Goal: Communication & Community: Participate in discussion

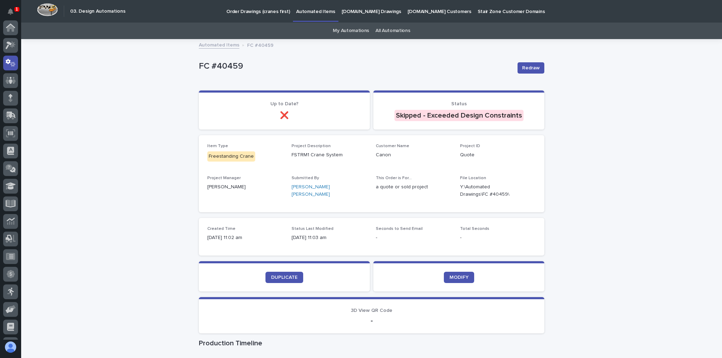
scroll to position [35, 0]
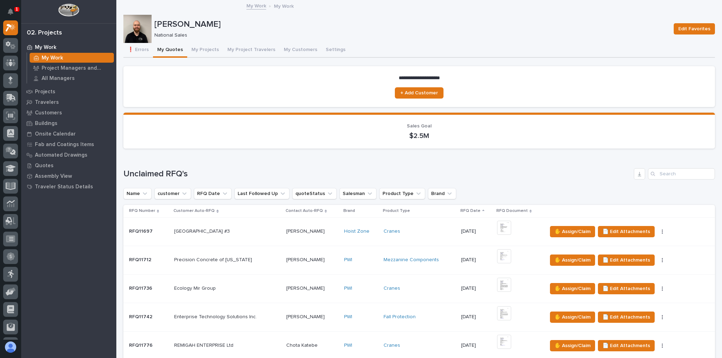
scroll to position [141, 0]
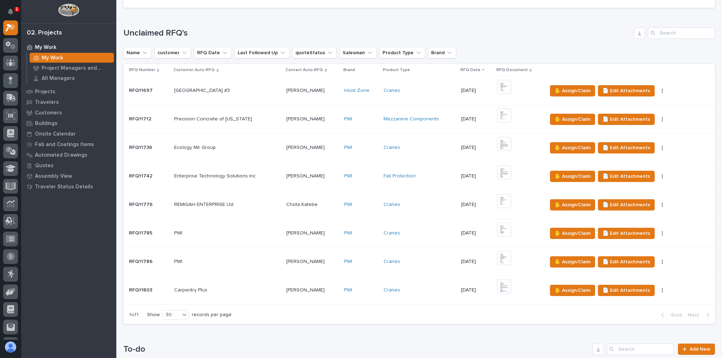
click at [268, 289] on p at bounding box center [227, 291] width 106 height 6
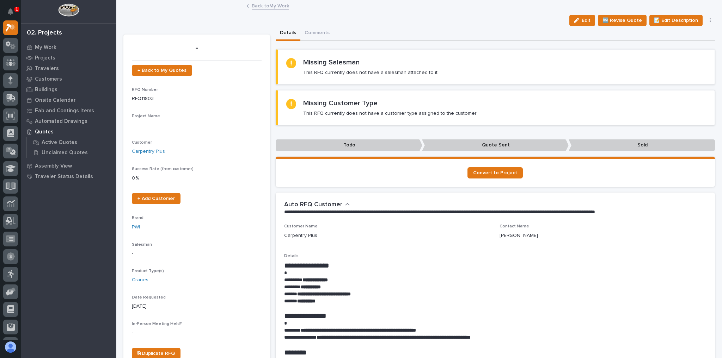
scroll to position [85, 0]
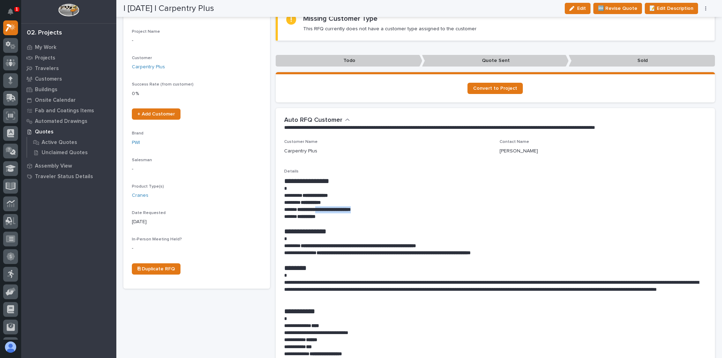
drag, startPoint x: 365, startPoint y: 208, endPoint x: 317, endPoint y: 208, distance: 47.2
click at [317, 208] on p "**********" at bounding box center [493, 209] width 419 height 7
copy strong "**********"
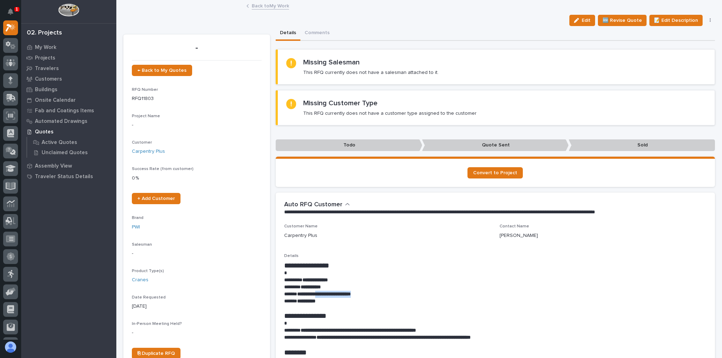
click at [706, 19] on button "button" at bounding box center [710, 20] width 10 height 5
click at [695, 47] on button "✋ Assign/Claim" at bounding box center [680, 45] width 63 height 11
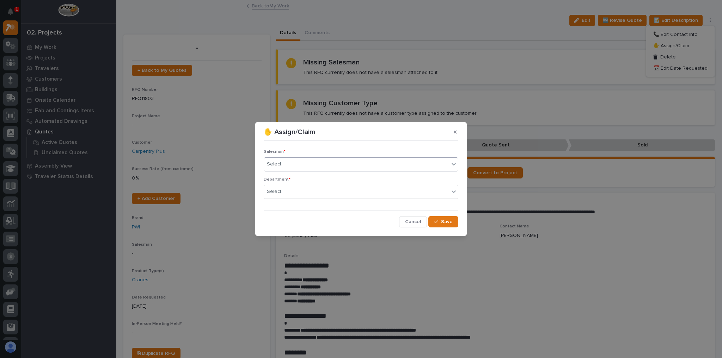
click at [333, 159] on div "Select..." at bounding box center [356, 165] width 185 height 12
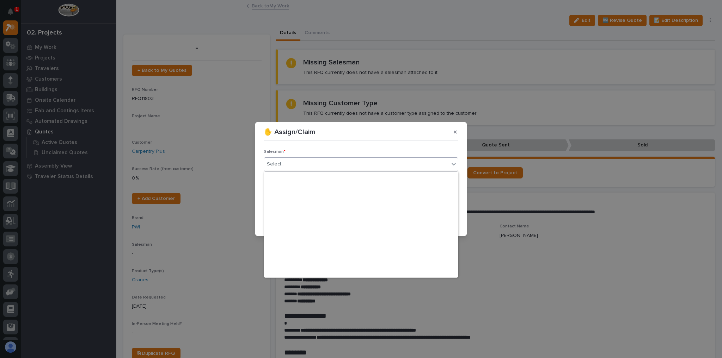
scroll to position [153, 0]
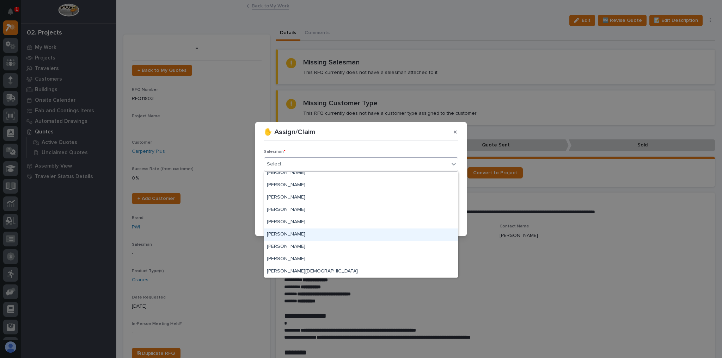
click at [296, 231] on div "[PERSON_NAME]" at bounding box center [361, 235] width 194 height 12
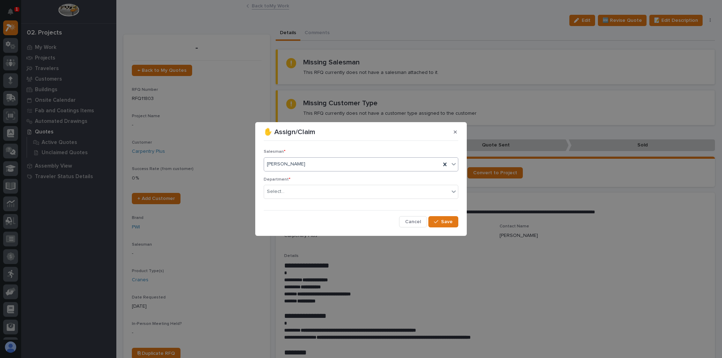
click at [304, 183] on div "Department * Select..." at bounding box center [361, 190] width 194 height 27
click at [304, 189] on div "Select..." at bounding box center [356, 192] width 185 height 12
click at [304, 206] on div "National Sales" at bounding box center [361, 205] width 194 height 12
click at [446, 226] on button "Save" at bounding box center [443, 221] width 30 height 11
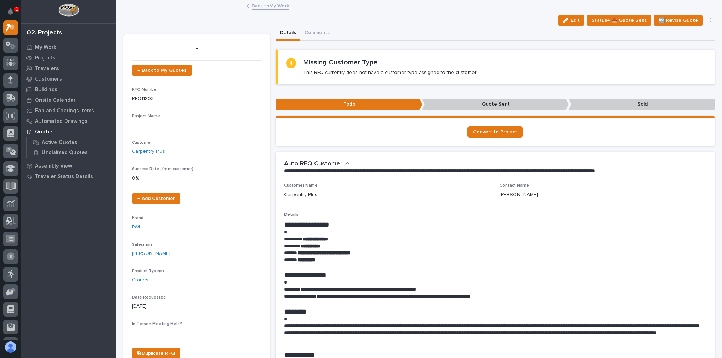
click at [273, 7] on link "Back to My Work" at bounding box center [270, 5] width 37 height 8
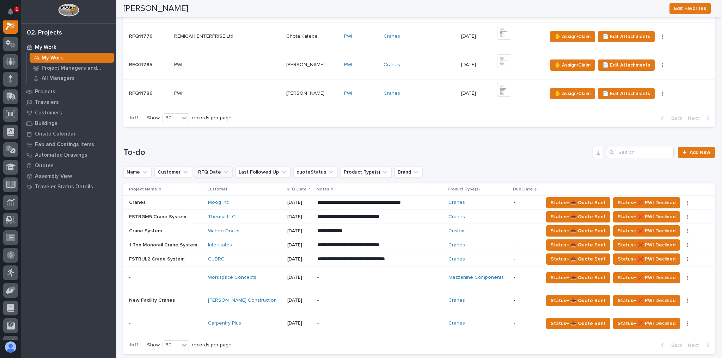
scroll to position [366, 0]
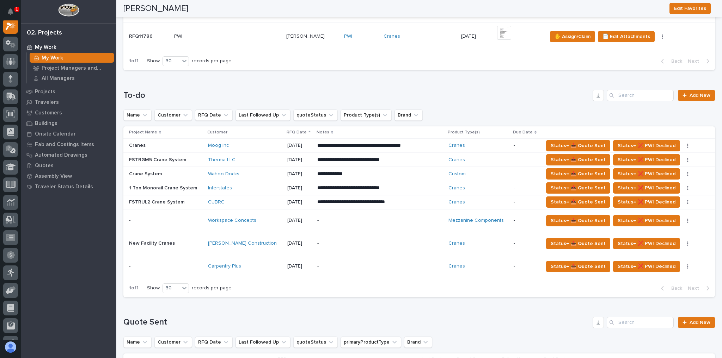
click at [243, 197] on div "CUBRC" at bounding box center [245, 203] width 74 height 12
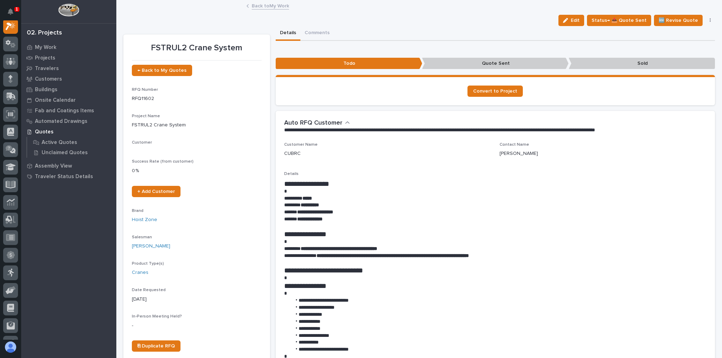
scroll to position [18, 0]
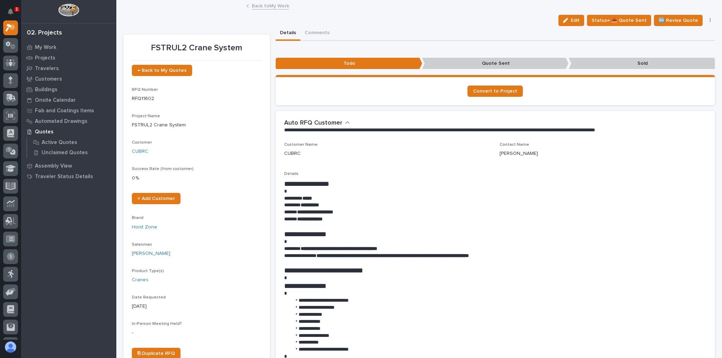
click at [709, 20] on icon "button" at bounding box center [709, 20] width 1 height 5
click at [273, 7] on link "Back to My Work" at bounding box center [270, 5] width 37 height 8
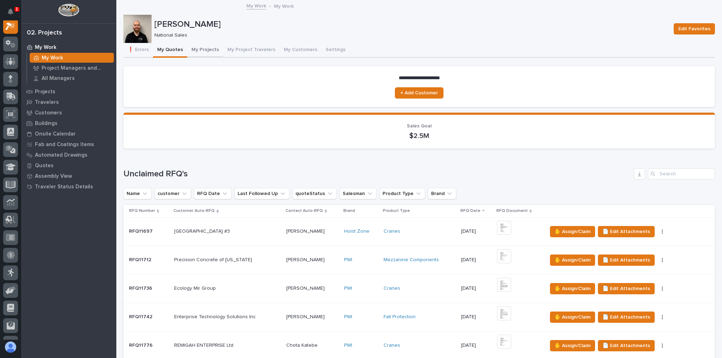
click at [191, 44] on button "My Projects" at bounding box center [205, 50] width 36 height 15
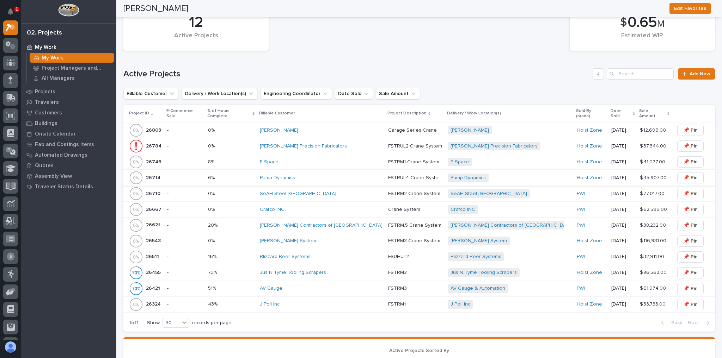
scroll to position [169, 0]
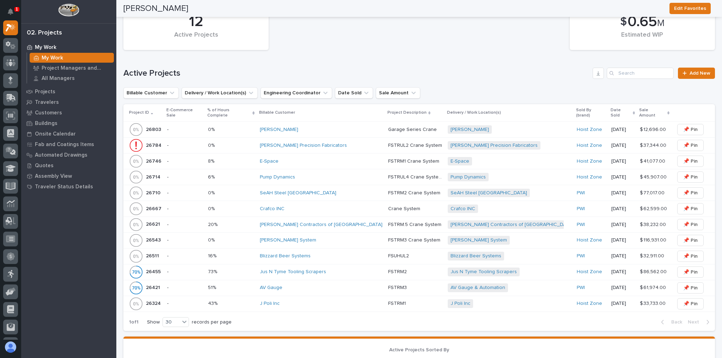
click at [254, 127] on p at bounding box center [231, 130] width 46 height 6
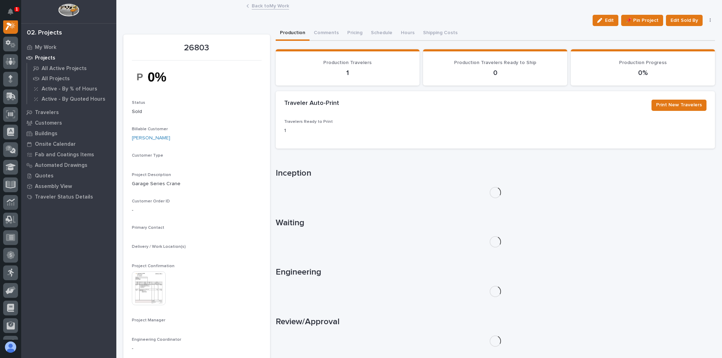
scroll to position [18, 0]
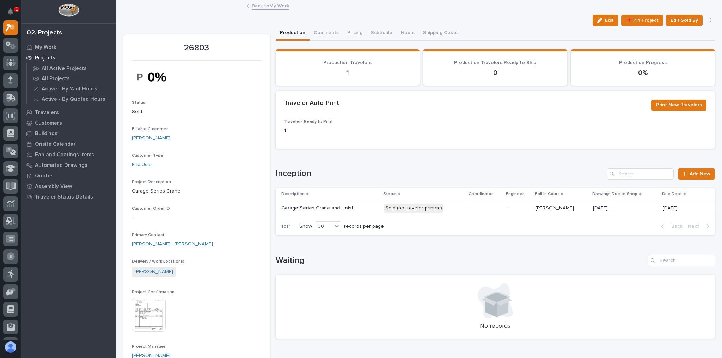
click at [444, 211] on p "Sold (no traveler printed)" at bounding box center [424, 208] width 80 height 9
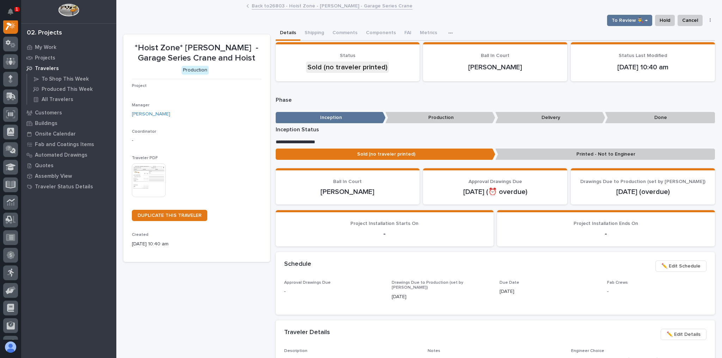
scroll to position [18, 0]
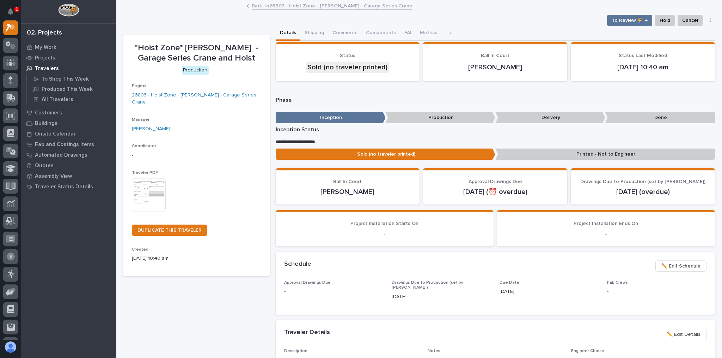
click at [138, 184] on img at bounding box center [149, 195] width 34 height 34
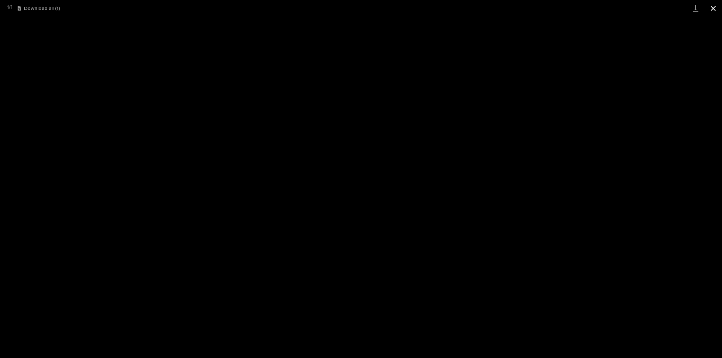
click at [717, 6] on button "Close gallery" at bounding box center [713, 8] width 18 height 17
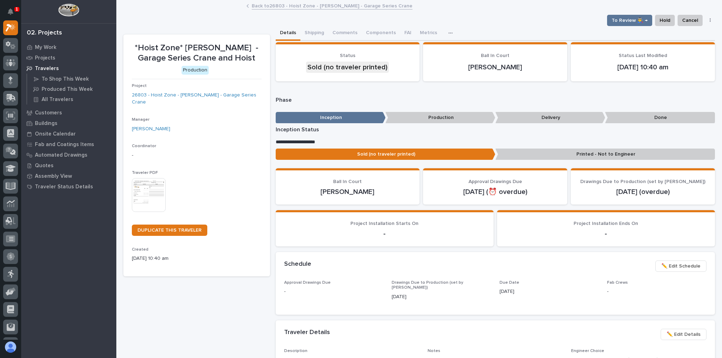
click at [144, 178] on img at bounding box center [149, 195] width 34 height 34
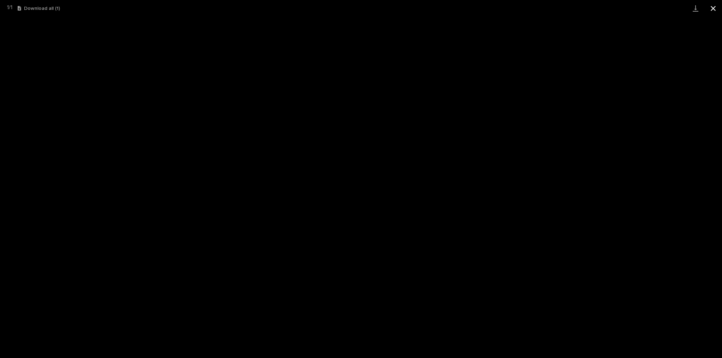
click at [719, 7] on button "Close gallery" at bounding box center [713, 8] width 18 height 17
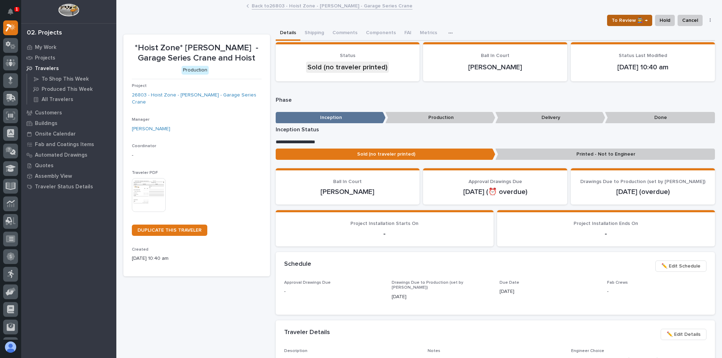
click at [621, 18] on span "To Review 👨‍🏭 →" at bounding box center [629, 20] width 36 height 8
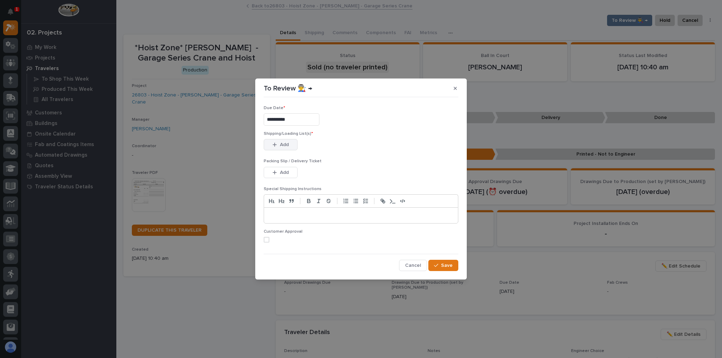
click at [291, 142] on button "Add" at bounding box center [281, 144] width 34 height 11
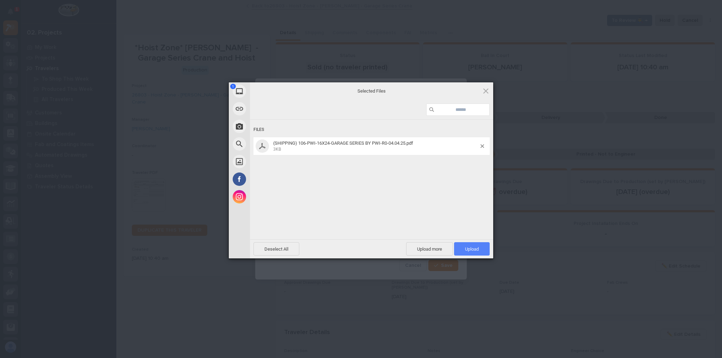
click at [473, 249] on span "Upload 1" at bounding box center [472, 249] width 14 height 5
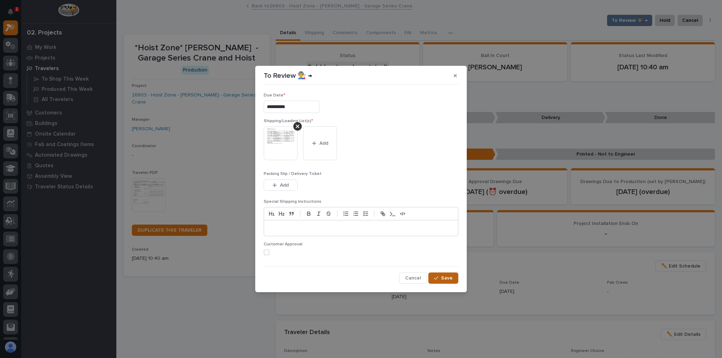
click at [444, 273] on button "Save" at bounding box center [443, 278] width 30 height 11
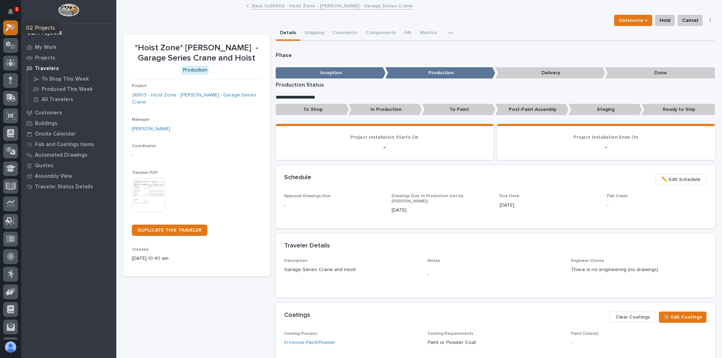
click at [15, 27] on icon at bounding box center [11, 28] width 10 height 8
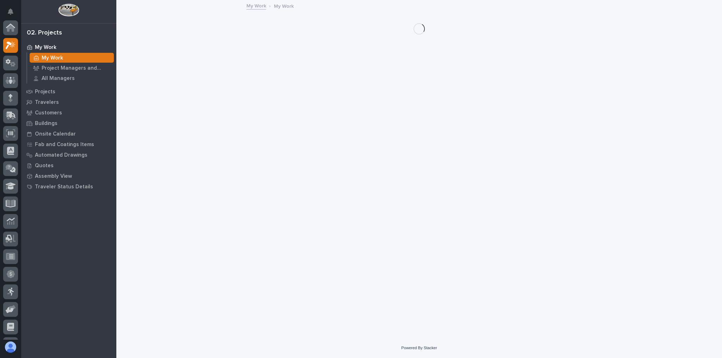
scroll to position [18, 0]
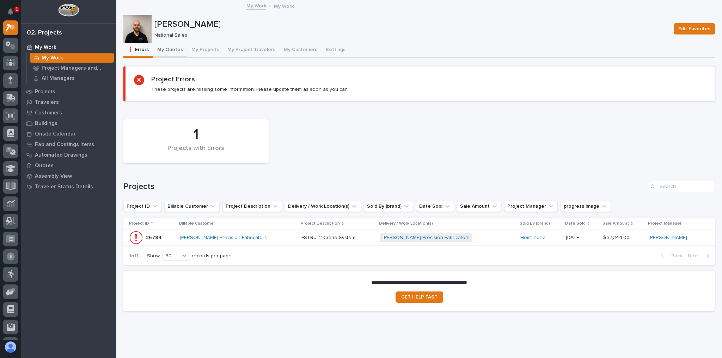
click at [178, 47] on button "My Quotes" at bounding box center [170, 50] width 34 height 15
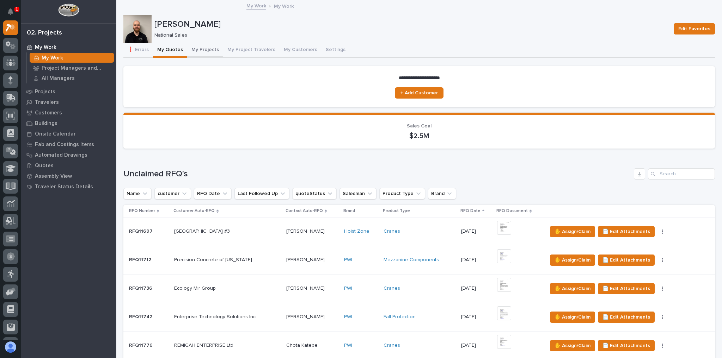
click at [195, 50] on button "My Projects" at bounding box center [205, 50] width 36 height 15
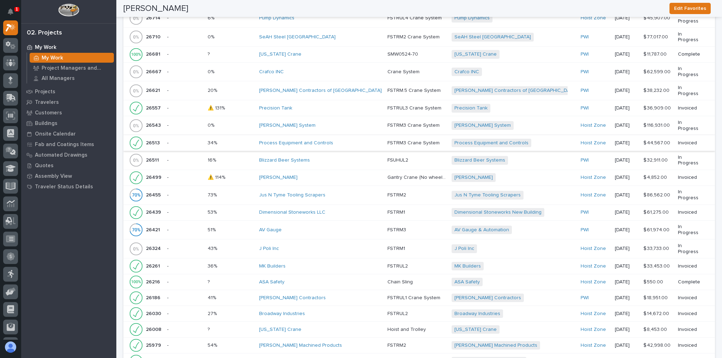
scroll to position [915, 0]
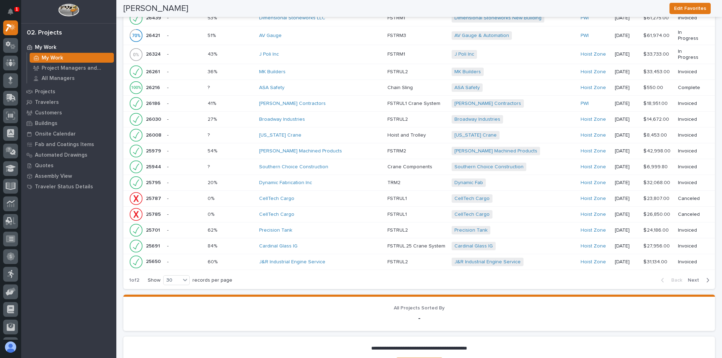
click at [706, 277] on icon "button" at bounding box center [707, 280] width 3 height 6
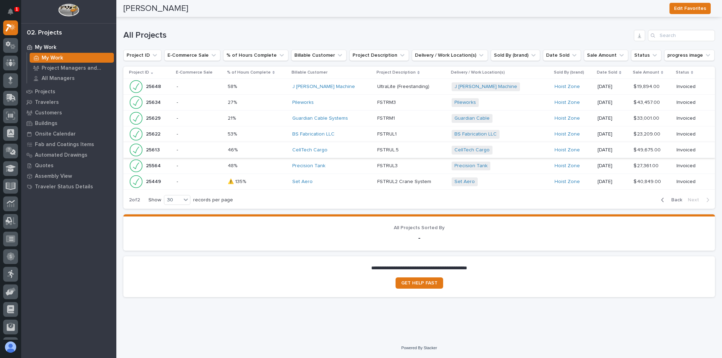
scroll to position [583, 0]
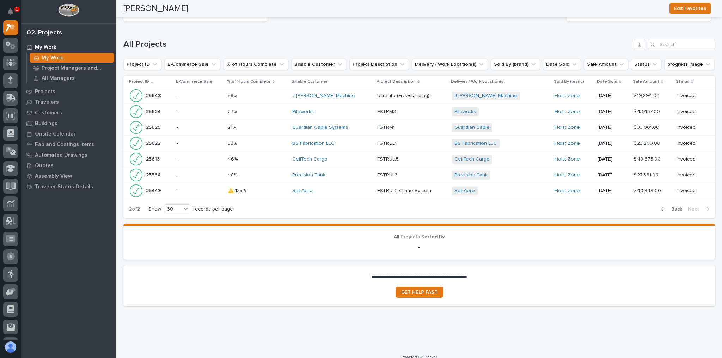
click at [661, 206] on icon "button" at bounding box center [662, 209] width 3 height 6
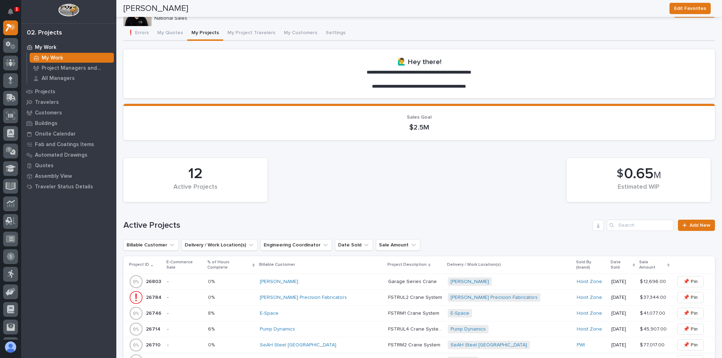
scroll to position [0, 0]
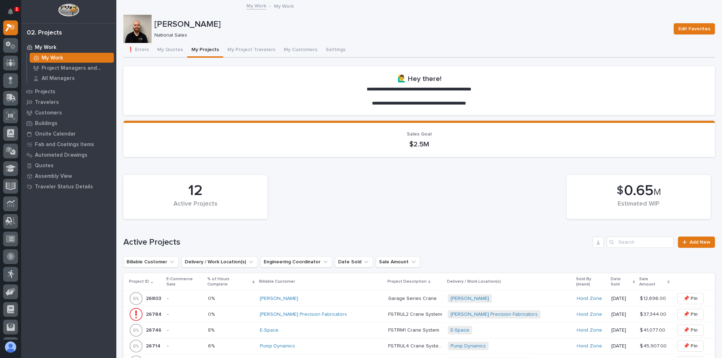
click at [157, 41] on div "Trent Kautzmann National Sales Edit Favorites" at bounding box center [418, 29] width 591 height 28
click at [160, 44] on button "My Quotes" at bounding box center [170, 50] width 34 height 15
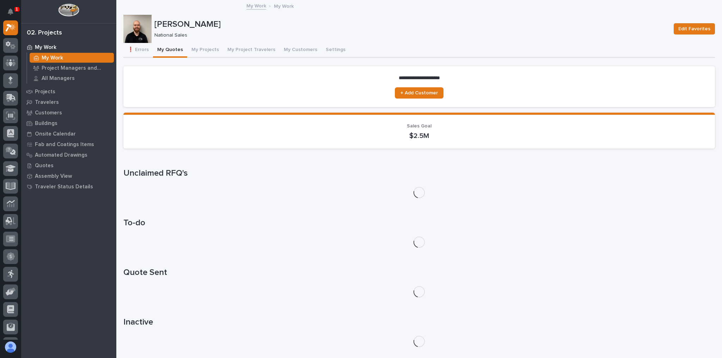
click at [161, 49] on button "My Quotes" at bounding box center [170, 50] width 34 height 15
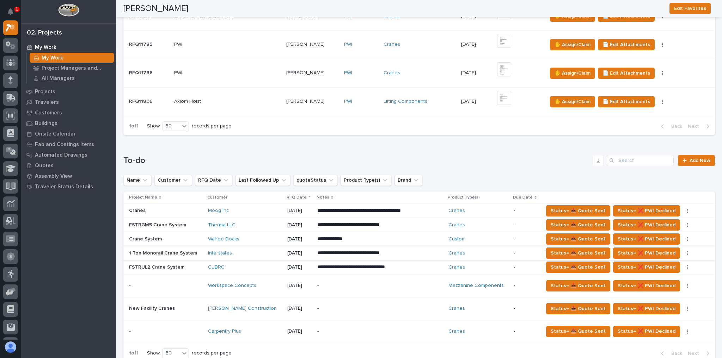
scroll to position [338, 0]
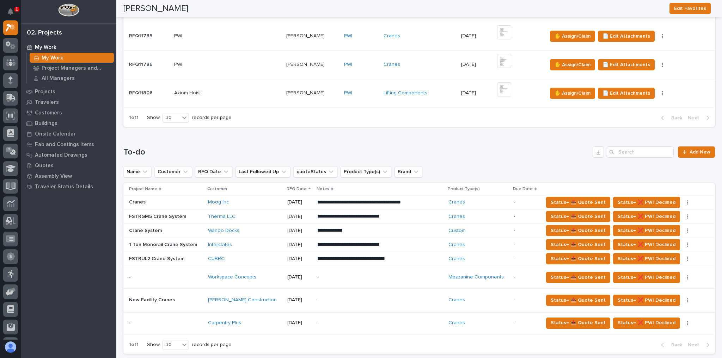
click at [687, 298] on icon "button" at bounding box center [687, 300] width 1 height 5
click at [662, 312] on span "Status→ ⏳ Inactive" at bounding box center [648, 313] width 43 height 8
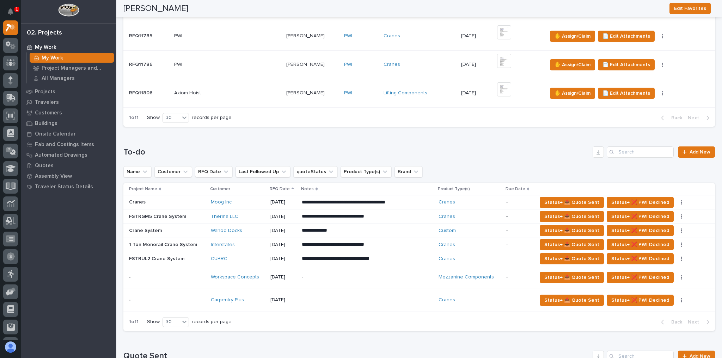
click at [322, 297] on p "-" at bounding box center [363, 300] width 123 height 6
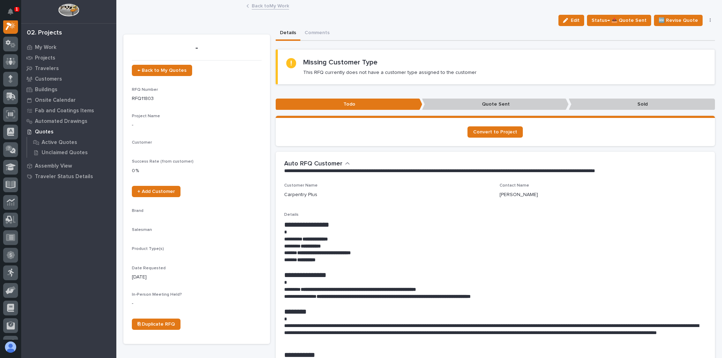
scroll to position [18, 0]
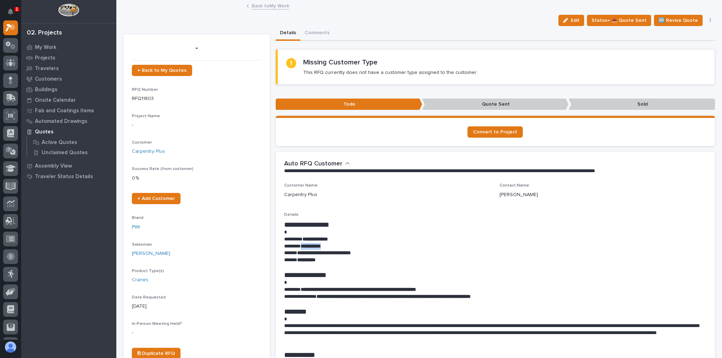
drag, startPoint x: 330, startPoint y: 245, endPoint x: 302, endPoint y: 247, distance: 27.6
click at [302, 247] on p "**********" at bounding box center [493, 246] width 419 height 7
copy strong "**********"
click at [360, 192] on div "Carpentry Plus" at bounding box center [387, 194] width 207 height 7
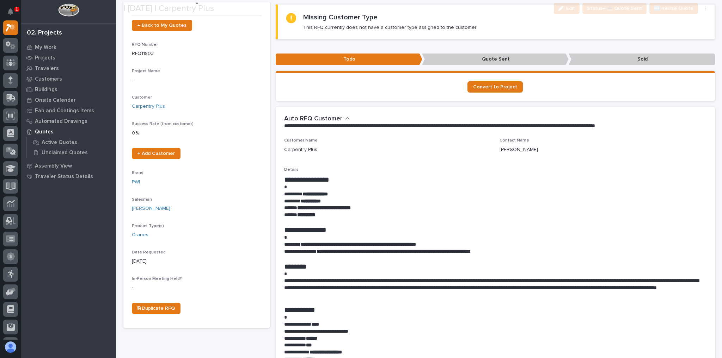
scroll to position [56, 0]
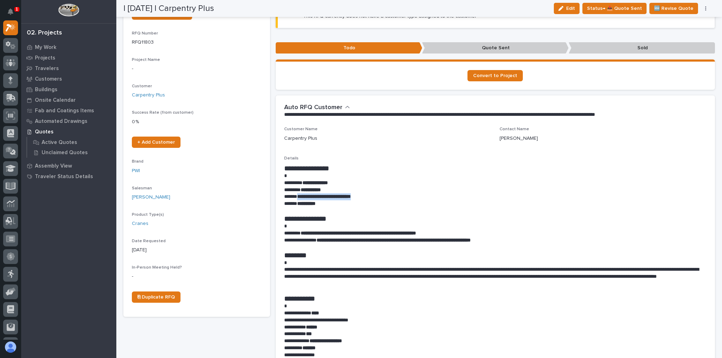
drag, startPoint x: 365, startPoint y: 197, endPoint x: 297, endPoint y: 198, distance: 68.7
click at [297, 198] on p "**********" at bounding box center [493, 196] width 419 height 7
copy strong "**********"
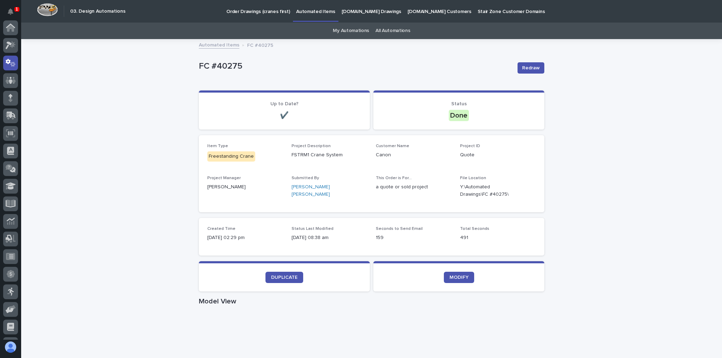
scroll to position [35, 0]
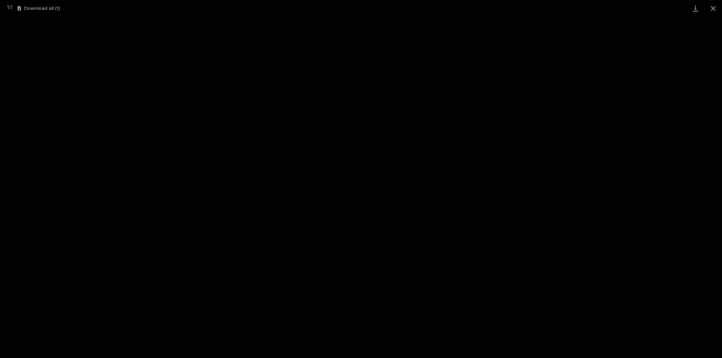
scroll to position [18, 0]
click at [707, 8] on button "Close gallery" at bounding box center [713, 8] width 18 height 17
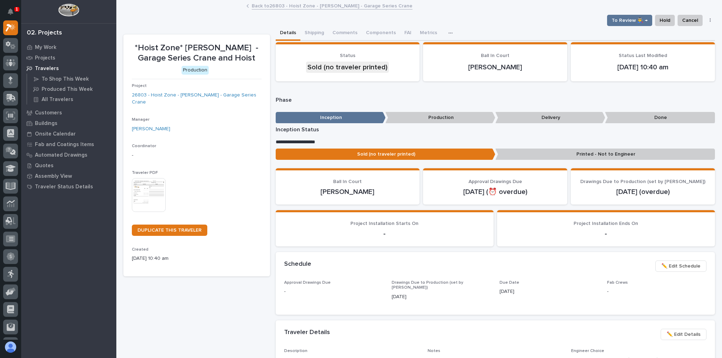
click at [150, 180] on img at bounding box center [149, 195] width 34 height 34
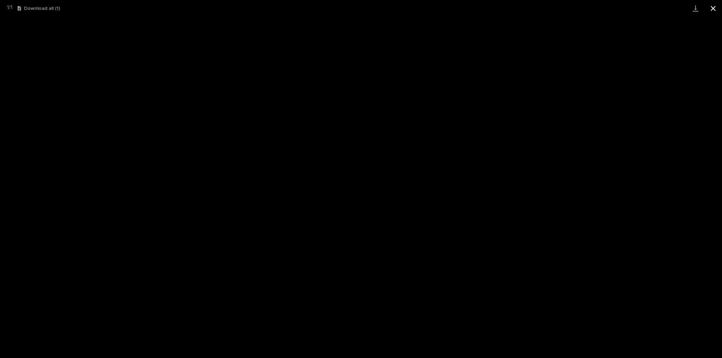
scroll to position [18, 0]
click at [715, 5] on button "Close gallery" at bounding box center [713, 8] width 18 height 17
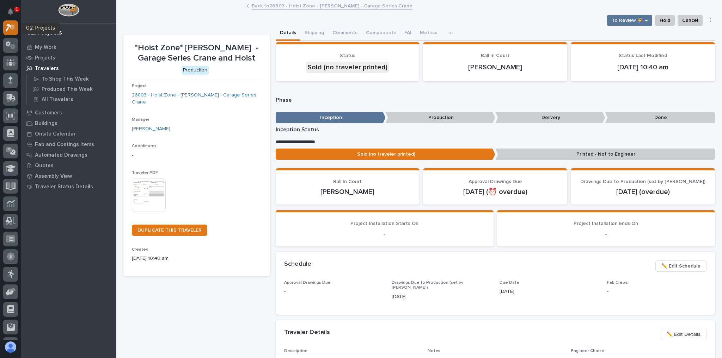
click at [15, 31] on icon at bounding box center [11, 28] width 10 height 8
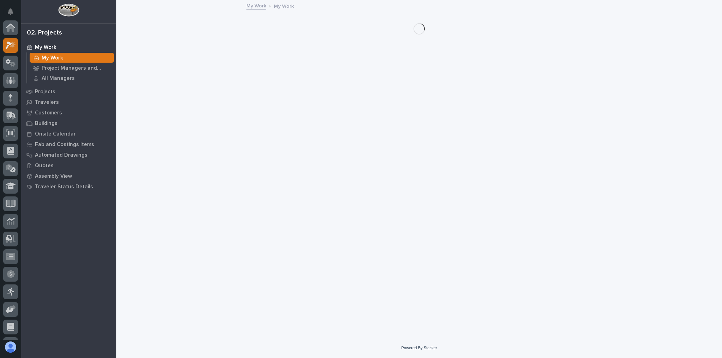
scroll to position [18, 0]
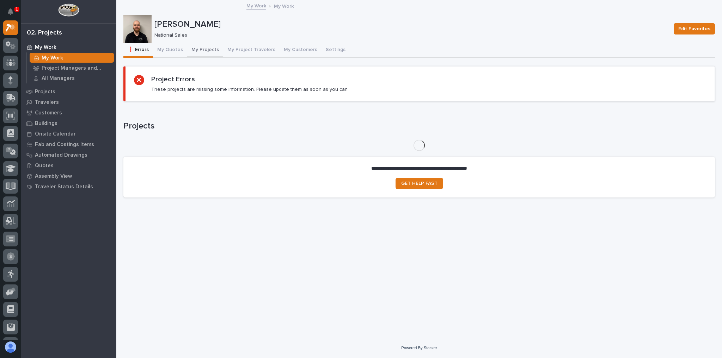
click at [203, 48] on button "My Projects" at bounding box center [205, 50] width 36 height 15
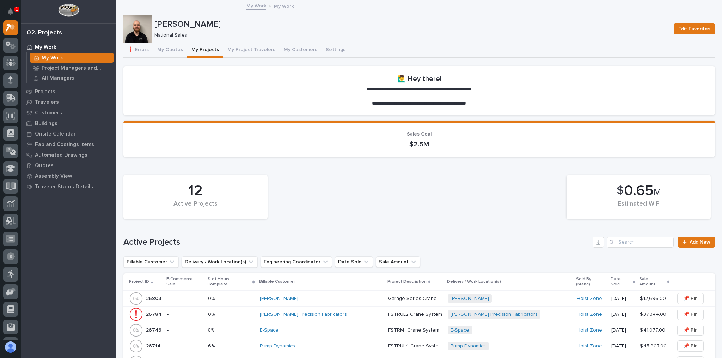
scroll to position [28, 0]
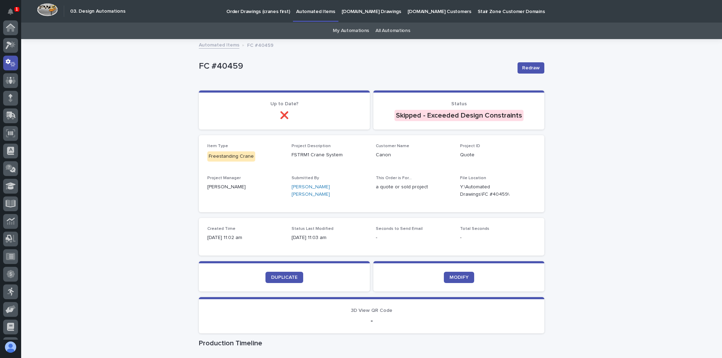
scroll to position [35, 0]
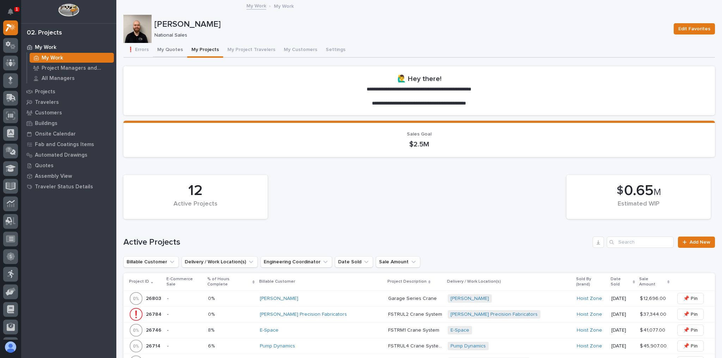
click at [167, 48] on button "My Quotes" at bounding box center [170, 50] width 34 height 15
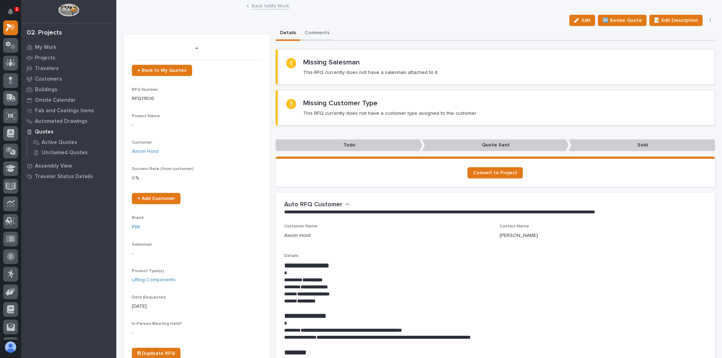
click at [315, 32] on button "Comments" at bounding box center [316, 33] width 33 height 15
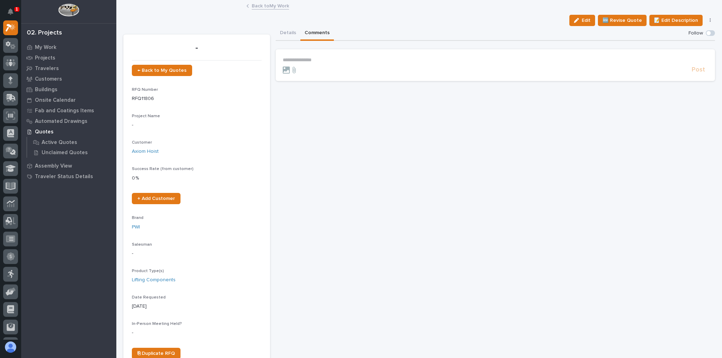
click at [348, 51] on section "**********" at bounding box center [495, 65] width 439 height 32
click at [347, 59] on p "**********" at bounding box center [495, 60] width 425 height 6
click at [697, 77] on section "**********" at bounding box center [495, 66] width 439 height 35
click at [696, 72] on span "Post" at bounding box center [697, 73] width 13 height 8
click at [265, 6] on link "Back to My Work" at bounding box center [270, 5] width 37 height 8
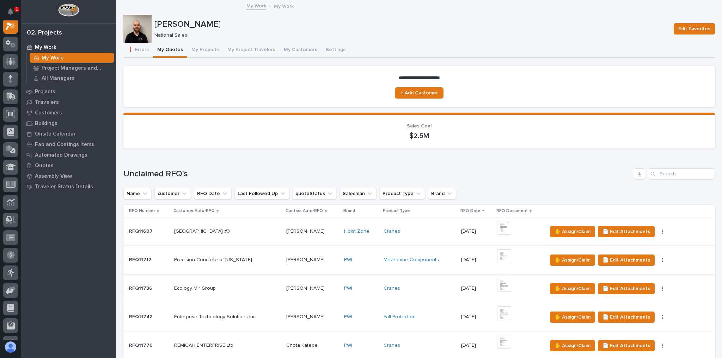
scroll to position [113, 0]
